Goal: Task Accomplishment & Management: Use online tool/utility

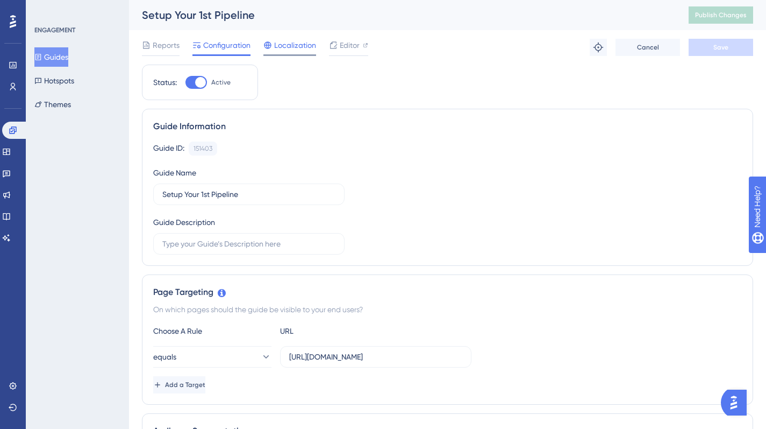
click at [278, 45] on span "Localization" at bounding box center [295, 45] width 42 height 13
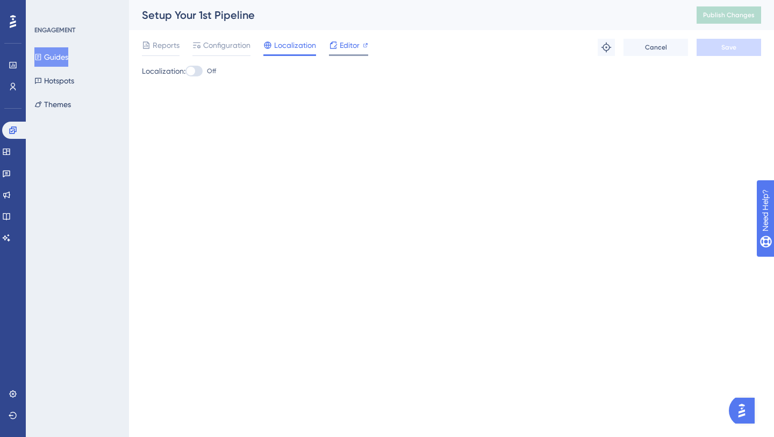
click at [347, 47] on span "Editor" at bounding box center [350, 45] width 20 height 13
click at [67, 60] on button "Guides" at bounding box center [51, 56] width 34 height 19
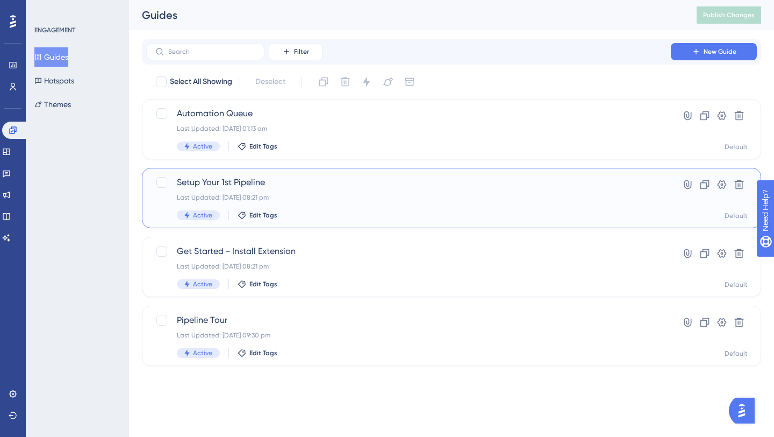
click at [262, 188] on span "Setup Your 1st Pipeline" at bounding box center [408, 182] width 463 height 13
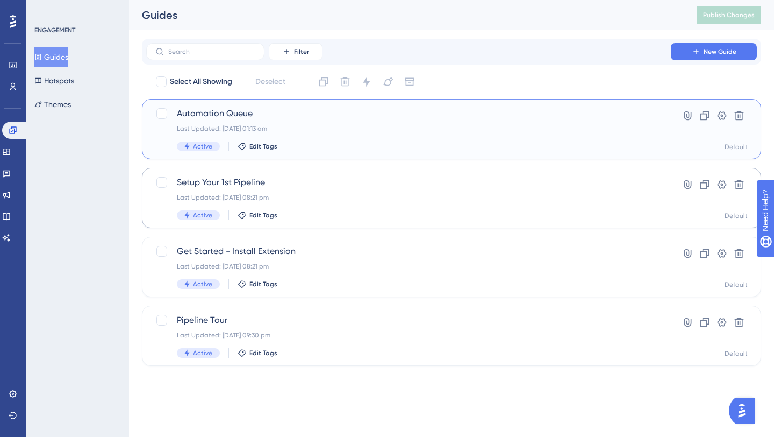
drag, startPoint x: 311, startPoint y: 130, endPoint x: 305, endPoint y: 216, distance: 86.2
click at [305, 217] on div "Select All Showing Deselect Automation Queue Last Updated: [DATE] 01:13 am Acti…" at bounding box center [451, 219] width 619 height 292
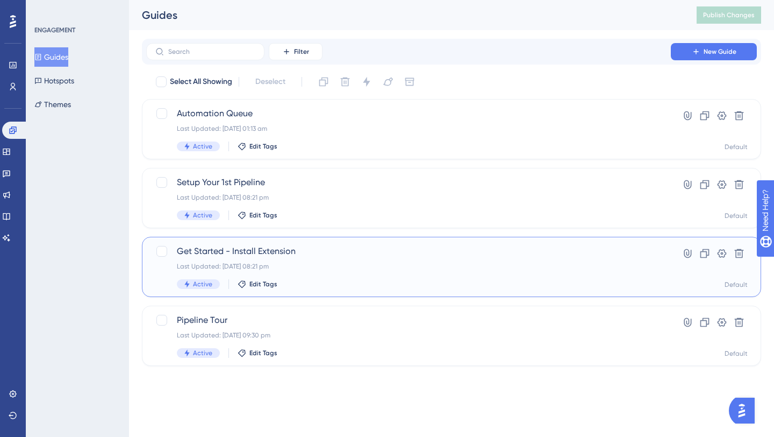
click at [318, 262] on div "Last Updated: [DATE] 08:21 pm" at bounding box center [408, 266] width 463 height 9
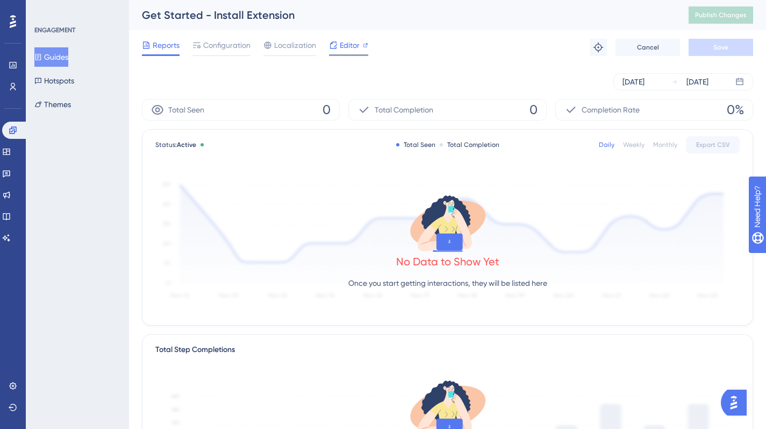
click at [338, 48] on div "Editor" at bounding box center [348, 45] width 39 height 13
click at [52, 57] on button "Guides" at bounding box center [51, 56] width 34 height 19
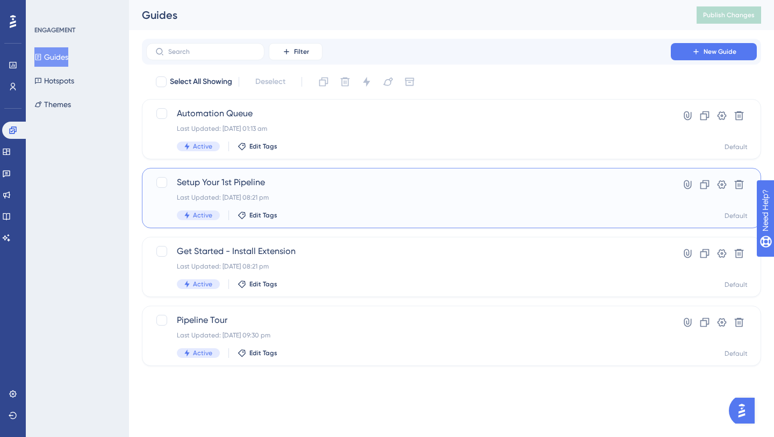
click at [248, 184] on span "Setup Your 1st Pipeline" at bounding box center [408, 182] width 463 height 13
